Goal: Task Accomplishment & Management: Complete application form

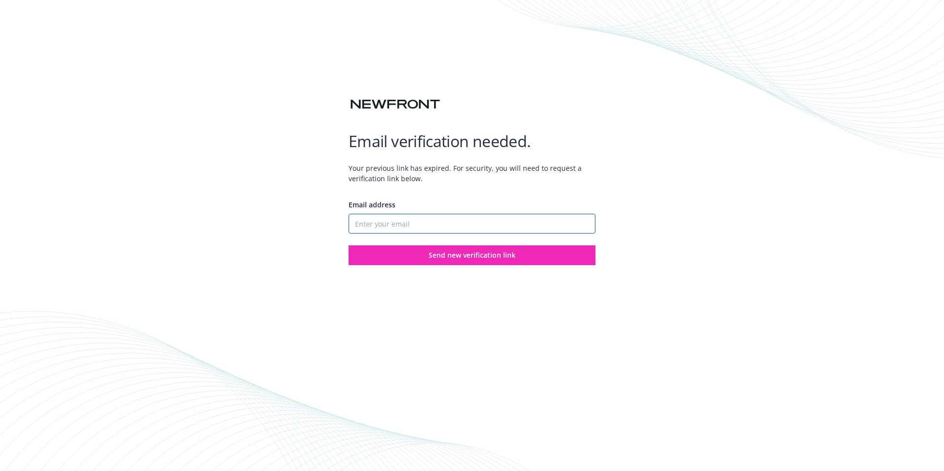
click at [432, 224] on input "Email address" at bounding box center [472, 224] width 247 height 20
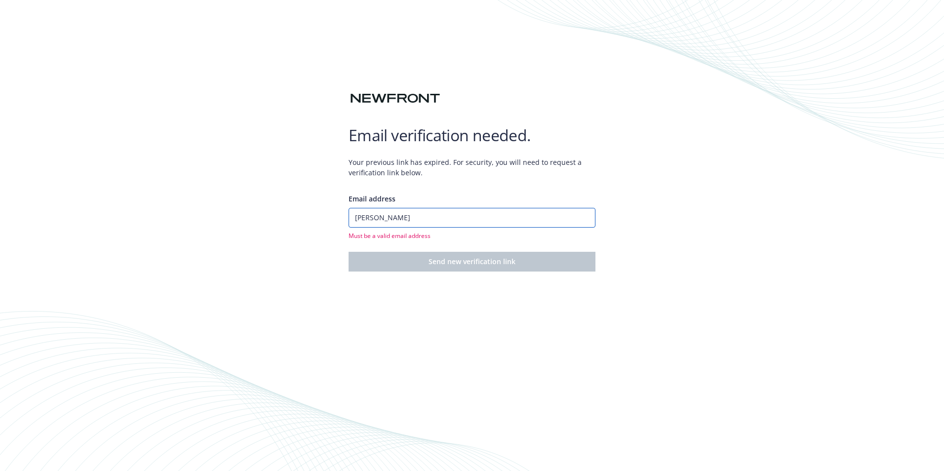
type input "[PERSON_NAME][EMAIL_ADDRESS][DOMAIN_NAME]"
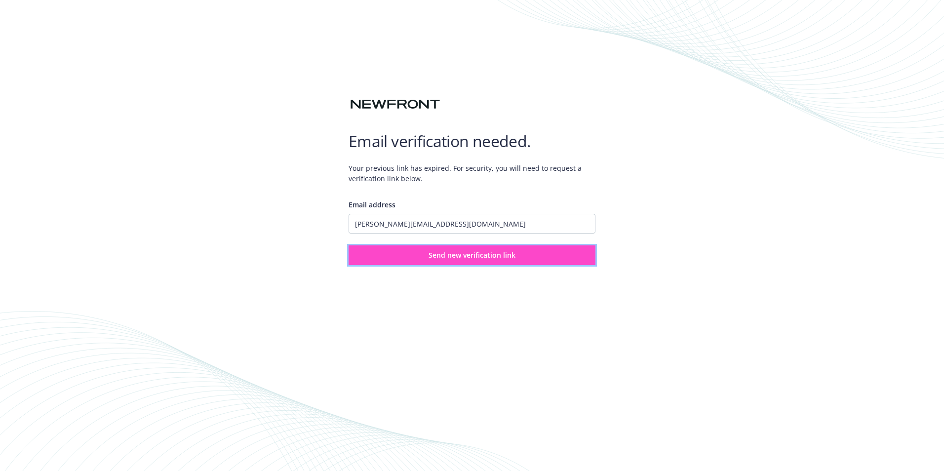
click at [501, 263] on button "Send new verification link" at bounding box center [472, 255] width 247 height 20
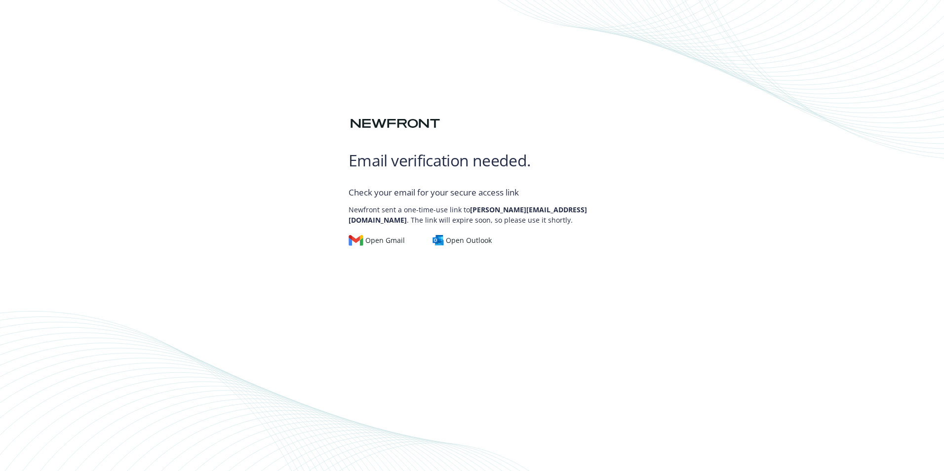
click at [701, 237] on div "Email verification needed. Check your email for your secure access link Newfron…" at bounding box center [472, 235] width 944 height 471
click at [473, 246] on div "Open Outlook" at bounding box center [463, 240] width 60 height 11
